Goal: Task Accomplishment & Management: Manage account settings

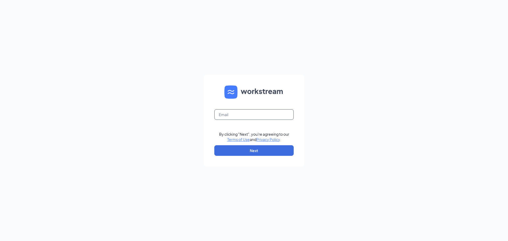
click at [262, 117] on input "text" at bounding box center [253, 114] width 79 height 11
click at [252, 113] on input "text" at bounding box center [253, 114] width 79 height 11
type input "tylera.culvers@gmail.com"
click at [247, 147] on button "Next" at bounding box center [253, 150] width 79 height 11
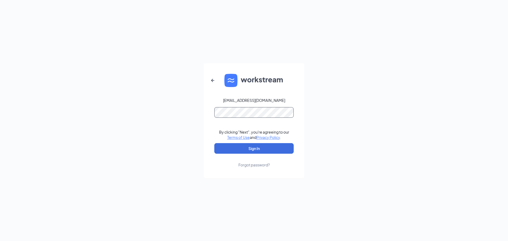
click at [214, 143] on button "Sign In" at bounding box center [253, 148] width 79 height 11
click at [246, 147] on button "Sign In" at bounding box center [253, 148] width 79 height 11
click at [170, 111] on div "tylera.culvers@gmail.com Credential mismatches. By clicking "Next", you're agre…" at bounding box center [254, 120] width 508 height 241
click at [214, 143] on button "Sign In" at bounding box center [253, 148] width 79 height 11
click at [240, 151] on button "Sign In" at bounding box center [253, 148] width 79 height 11
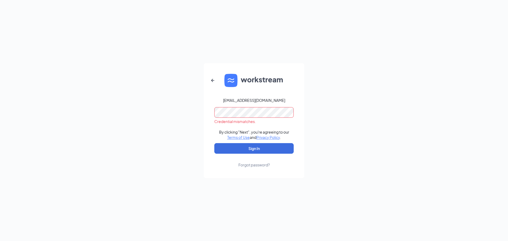
click at [200, 119] on div "tylera.culvers@gmail.com Credential mismatches. By clicking "Next", you're agre…" at bounding box center [254, 120] width 508 height 241
click at [214, 143] on button "Sign In" at bounding box center [253, 148] width 79 height 11
click at [184, 115] on div "tylera.culvers@gmail.com Credential mismatches. By clicking "Next", you're agre…" at bounding box center [254, 120] width 508 height 241
click at [214, 143] on button "Sign In" at bounding box center [253, 148] width 79 height 11
click at [182, 113] on div "tylera.culvers@gmail.com Credential mismatches. By clicking "Next", you're agre…" at bounding box center [254, 120] width 508 height 241
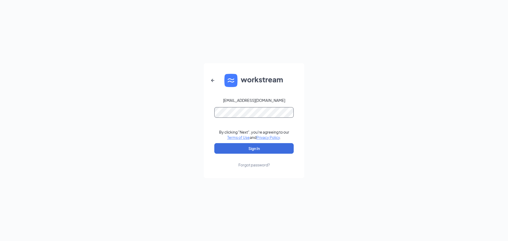
click at [214, 143] on button "Sign In" at bounding box center [253, 148] width 79 height 11
click at [257, 166] on div "Forgot password?" at bounding box center [253, 164] width 31 height 5
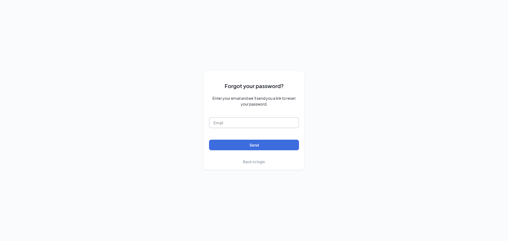
click at [241, 124] on input "text" at bounding box center [254, 122] width 90 height 11
type input "tylera.culvers@gmail.com"
click at [246, 147] on button "Send" at bounding box center [254, 145] width 90 height 11
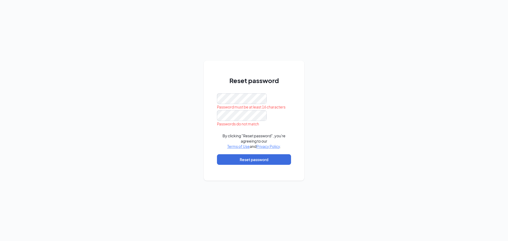
drag, startPoint x: 351, startPoint y: 97, endPoint x: 353, endPoint y: 98, distance: 2.8
click at [353, 97] on div "Reset password Password must be at least 16 characters Passwords do not match B…" at bounding box center [254, 120] width 508 height 241
click at [245, 92] on div "Reset password Password must be at least 16 characters Passwords do not match B…" at bounding box center [254, 123] width 74 height 94
click at [207, 95] on div "Reset password Password must be at least 16 characters Please input the passwor…" at bounding box center [254, 121] width 101 height 120
click at [327, 73] on div "Reset password This field is required Please input the password By clicking "Re…" at bounding box center [254, 120] width 508 height 241
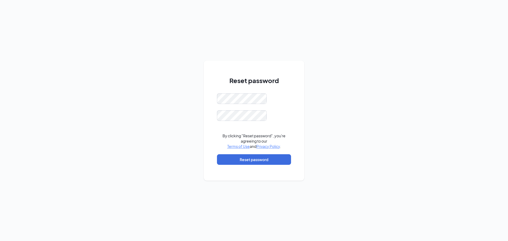
click at [253, 165] on form "By clicking "Reset password", you're agreeing to our Terms of Use and Privacy P…" at bounding box center [254, 131] width 74 height 77
click at [253, 161] on button "Reset password" at bounding box center [254, 159] width 74 height 11
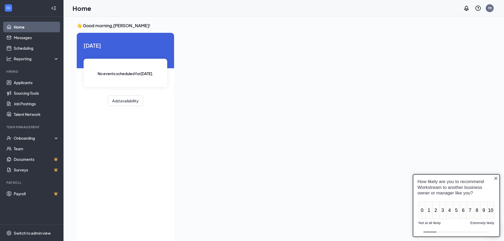
click at [26, 19] on ul "Home Messages Scheduling Reporting Hiring Applicants Sourcing Tools Job Posting…" at bounding box center [31, 120] width 63 height 208
click at [29, 29] on link "Home" at bounding box center [36, 27] width 45 height 11
drag, startPoint x: 497, startPoint y: 180, endPoint x: 906, endPoint y: 320, distance: 432.8
click at [497, 180] on icon "Close button" at bounding box center [496, 178] width 4 height 4
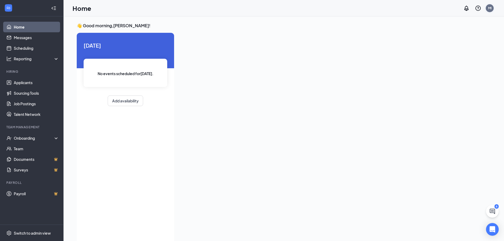
click at [490, 5] on div "MI" at bounding box center [490, 8] width 8 height 8
click at [447, 85] on div "Log out" at bounding box center [463, 86] width 57 height 5
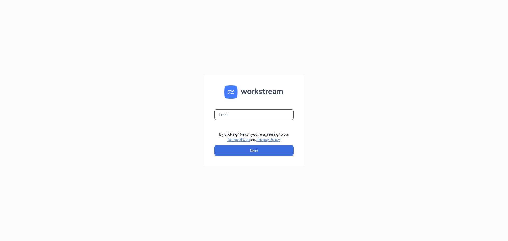
click at [236, 113] on input "text" at bounding box center [253, 114] width 79 height 11
type input "tylera.culvers@gmail.com"
click at [228, 150] on button "Next" at bounding box center [253, 150] width 79 height 11
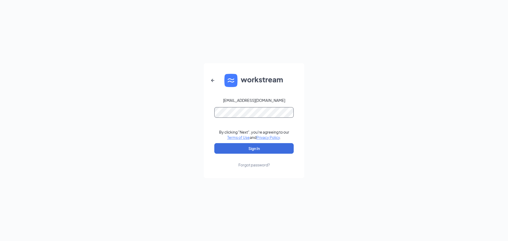
click at [214, 143] on button "Sign In" at bounding box center [253, 148] width 79 height 11
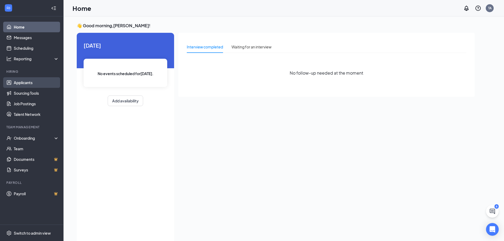
click at [32, 84] on link "Applicants" at bounding box center [36, 82] width 45 height 11
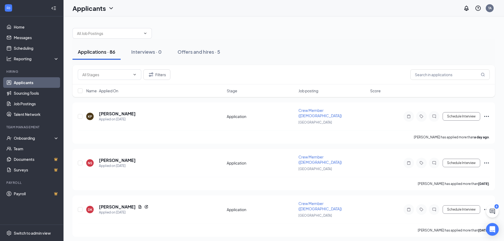
click at [101, 66] on div "Filters" at bounding box center [283, 74] width 423 height 19
click at [445, 72] on input "text" at bounding box center [449, 74] width 79 height 11
type input "h"
type input "e"
type input "heather"
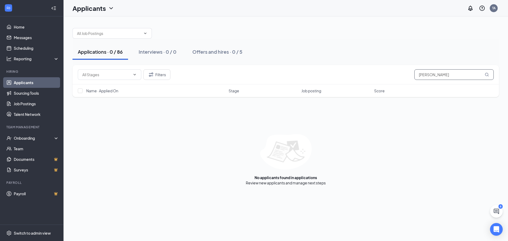
drag, startPoint x: 437, startPoint y: 76, endPoint x: 388, endPoint y: 91, distance: 51.1
click at [388, 91] on div "Filters heather Name · Applied On Stage Job posting Score" at bounding box center [285, 81] width 427 height 32
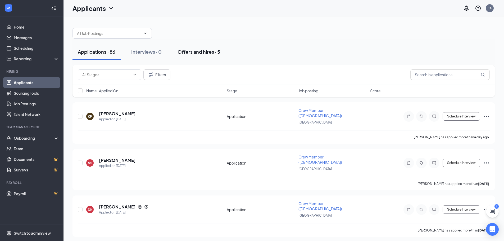
click at [200, 49] on div "Offers and hires · 5" at bounding box center [199, 51] width 43 height 7
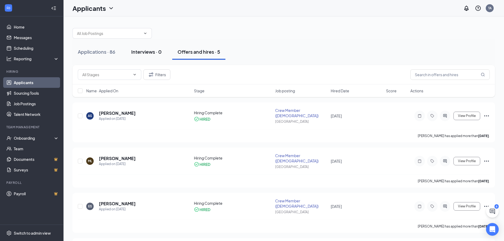
click at [156, 53] on div "Interviews · 0" at bounding box center [146, 51] width 30 height 7
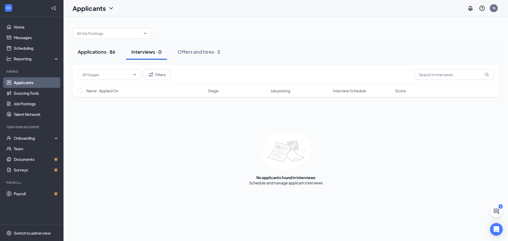
click at [93, 55] on button "Applications · 86" at bounding box center [96, 52] width 48 height 16
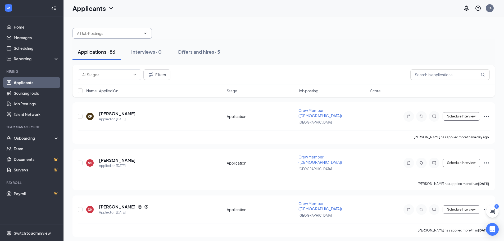
click at [116, 37] on span at bounding box center [111, 33] width 79 height 11
drag, startPoint x: 116, startPoint y: 34, endPoint x: 129, endPoint y: 35, distance: 12.5
click at [123, 35] on input "text" at bounding box center [109, 33] width 64 height 6
click at [144, 33] on icon "ChevronDown" at bounding box center [145, 33] width 4 height 4
click at [142, 34] on span "Assistant Manager (Apple Valley) Crew Member (16+ yrs old) (Apple Valley) Crew …" at bounding box center [111, 33] width 79 height 11
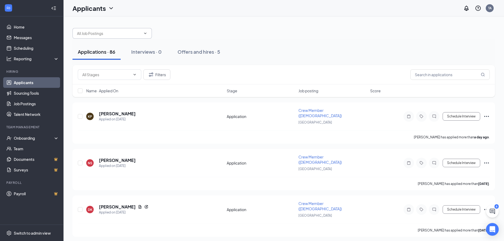
click at [146, 32] on icon "ChevronDown" at bounding box center [145, 33] width 4 height 4
click at [119, 34] on input "text" at bounding box center [109, 33] width 64 height 6
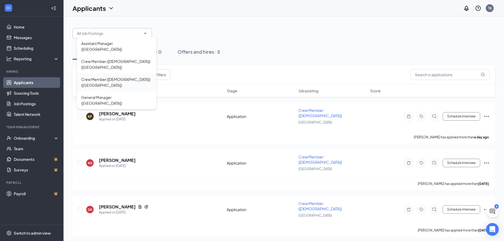
click at [103, 76] on div "Crew Member (14-15 yrs old) (Apple Valley)" at bounding box center [116, 82] width 71 height 12
type input "Crew Member (14-15 yrs old) (Apple Valley)"
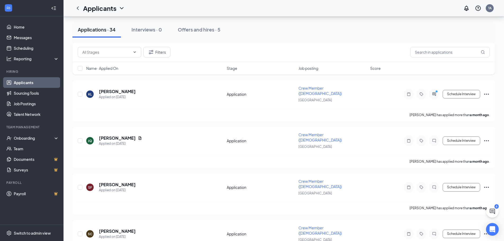
scroll to position [1277, 0]
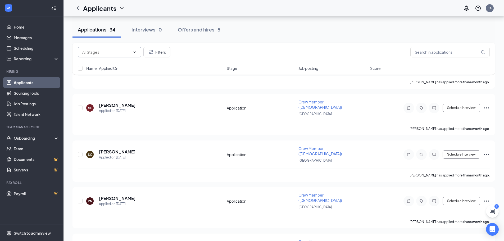
click at [131, 52] on span at bounding box center [110, 52] width 64 height 11
click at [136, 51] on icon "ChevronDown" at bounding box center [135, 52] width 4 height 4
click at [99, 51] on input "text" at bounding box center [106, 52] width 48 height 6
click at [102, 61] on div "Application (34)" at bounding box center [95, 59] width 26 height 6
type input "Application (34)"
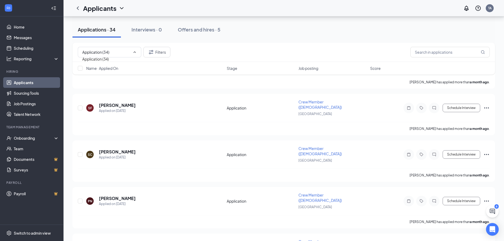
scroll to position [0, 0]
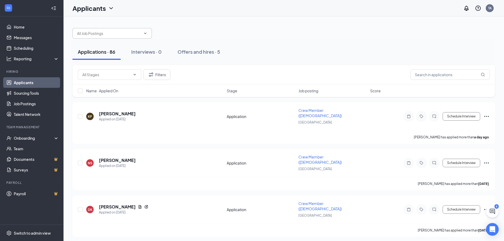
click at [128, 31] on input "text" at bounding box center [109, 33] width 64 height 6
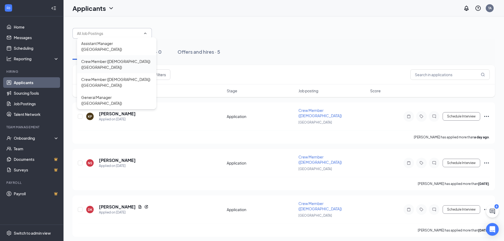
click at [105, 58] on div "Crew Member (16+ yrs old) (Apple Valley)" at bounding box center [116, 64] width 71 height 12
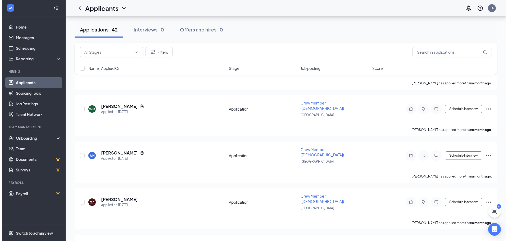
scroll to position [1607, 0]
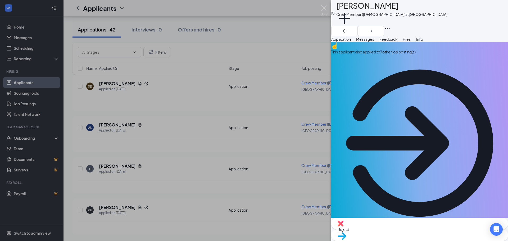
scroll to position [26, 0]
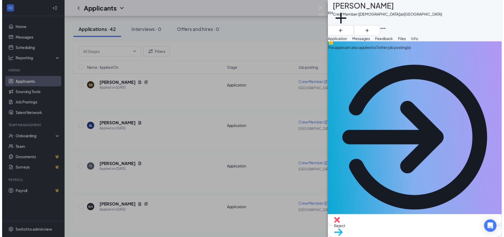
scroll to position [0, 0]
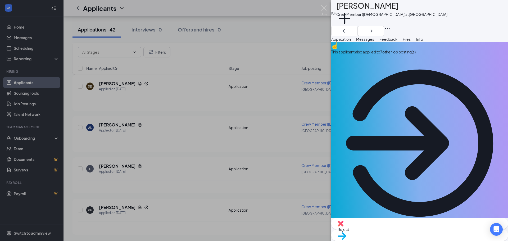
click at [243, 39] on div "KH Kaylee Hamer Crew Member (16+ yrs old) at Apple Valley Add a tag Application…" at bounding box center [254, 120] width 508 height 241
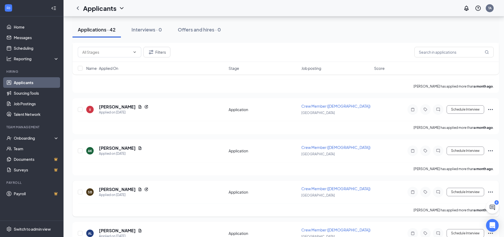
scroll to position [1611, 0]
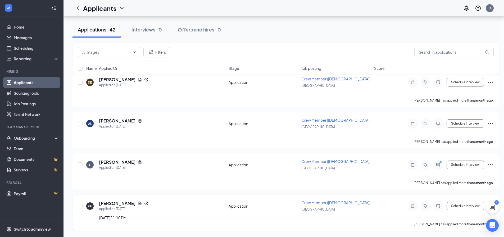
click at [114, 206] on div "Applied on Aug 4" at bounding box center [123, 208] width 49 height 5
click at [113, 204] on h5 "Kaylee Hamer" at bounding box center [117, 204] width 37 height 6
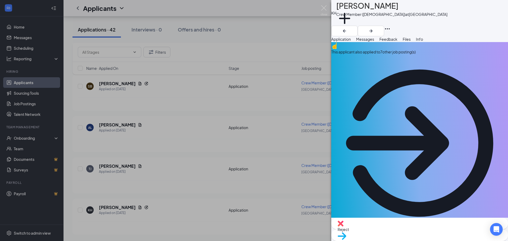
click at [419, 55] on div "This applicant also applied to 7 other job posting(s)" at bounding box center [419, 52] width 177 height 6
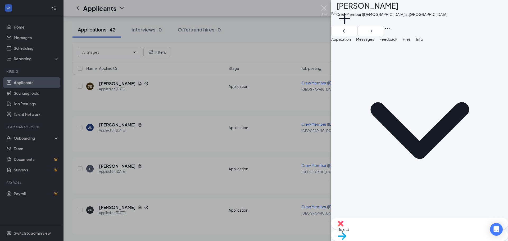
click at [267, 112] on div "KH Kaylee Hamer Crew Member (16+ yrs old) at Apple Valley Add a tag Application…" at bounding box center [254, 120] width 508 height 241
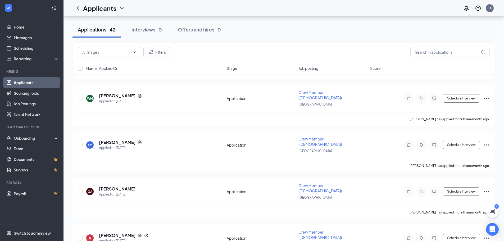
scroll to position [1554, 0]
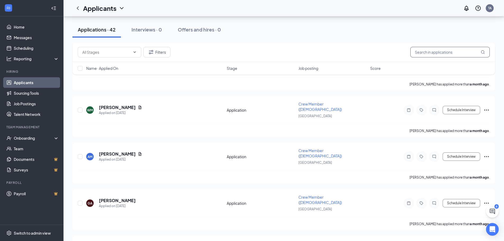
click at [424, 53] on input "text" at bounding box center [449, 52] width 79 height 11
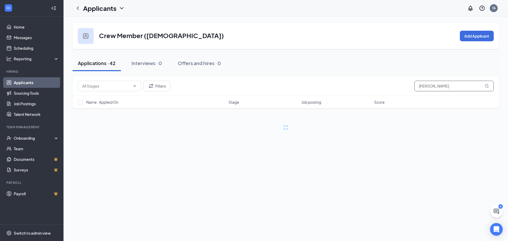
type input "heather"
click at [25, 82] on link "Applicants" at bounding box center [36, 82] width 45 height 11
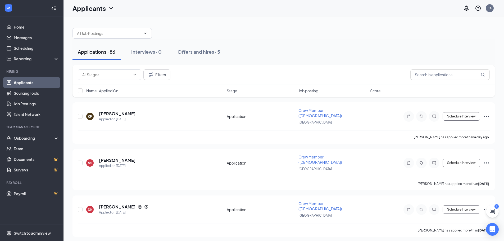
click at [405, 75] on div "Filters" at bounding box center [284, 74] width 412 height 11
click at [433, 72] on input "text" at bounding box center [449, 74] width 79 height 11
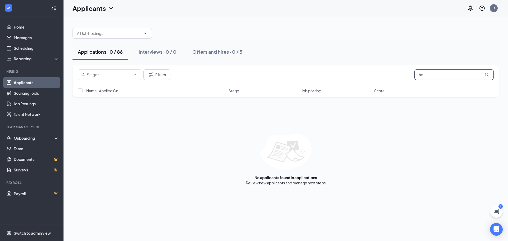
type input "h"
type input "schaefer"
